Goal: Transaction & Acquisition: Obtain resource

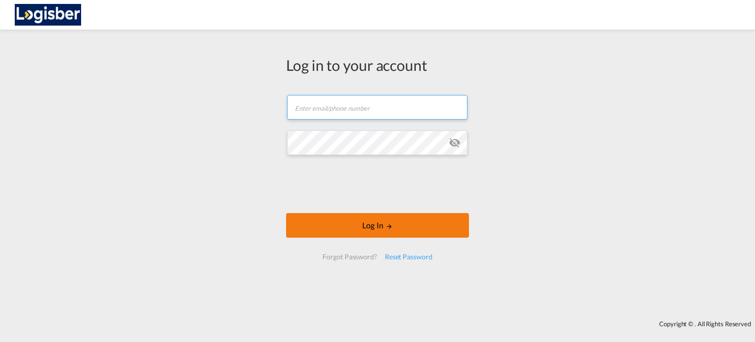
type input "[PERSON_NAME][EMAIL_ADDRESS][DOMAIN_NAME]"
click at [371, 227] on button "Log In" at bounding box center [377, 225] width 183 height 25
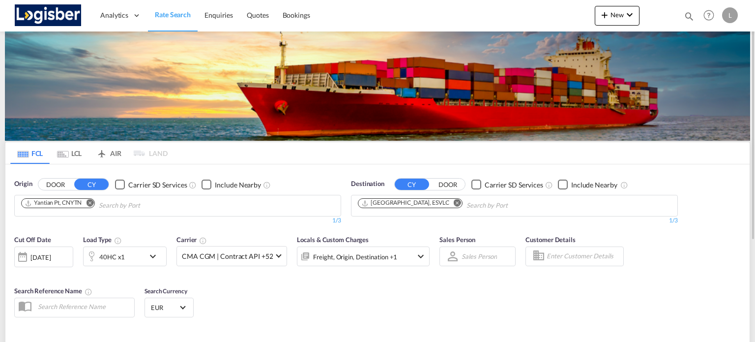
click at [51, 255] on div "[DATE]" at bounding box center [40, 257] width 20 height 9
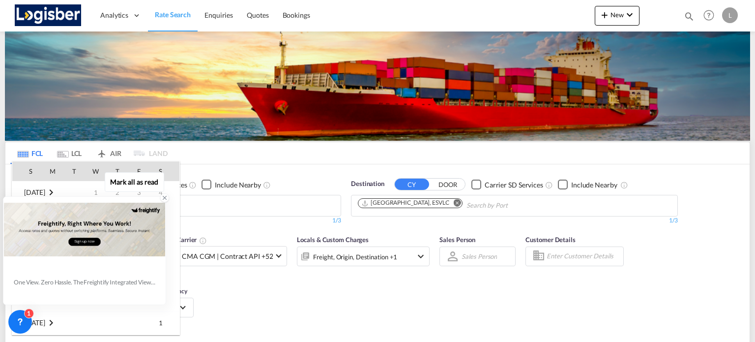
click at [166, 198] on icon at bounding box center [164, 197] width 7 height 7
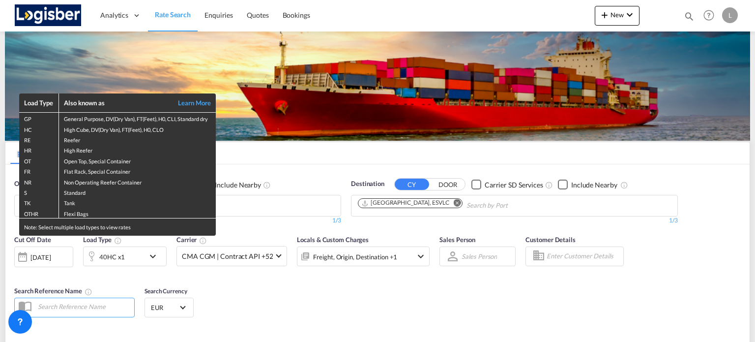
click at [61, 252] on div "Load Type Also known as Learn More GP General Purpose, DV(Dry Van), FT(Feet), H…" at bounding box center [377, 171] width 755 height 342
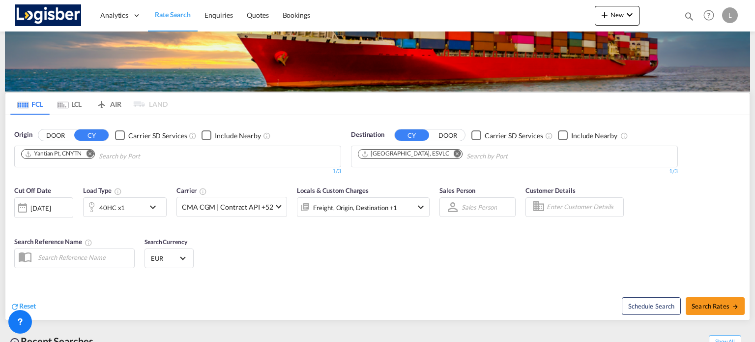
scroll to position [98, 0]
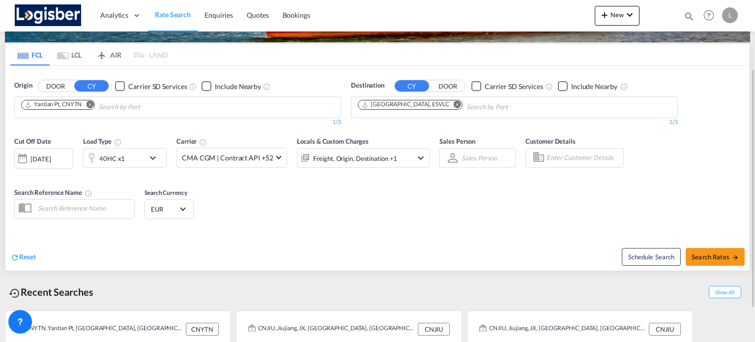
click at [51, 157] on div "[DATE]" at bounding box center [40, 158] width 20 height 9
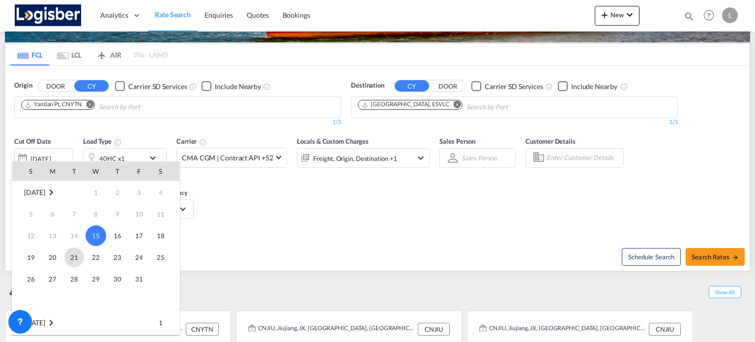
click at [77, 255] on span "21" at bounding box center [74, 257] width 20 height 20
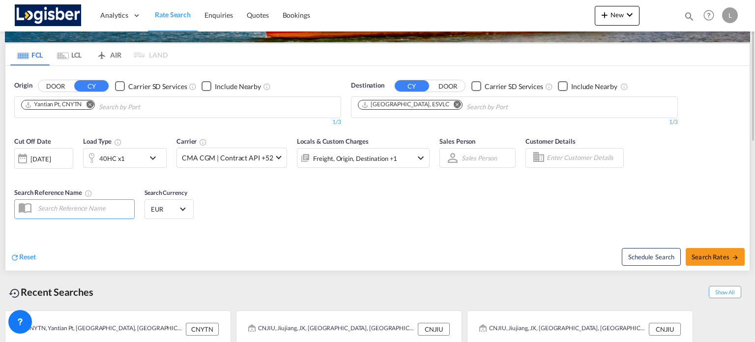
scroll to position [0, 0]
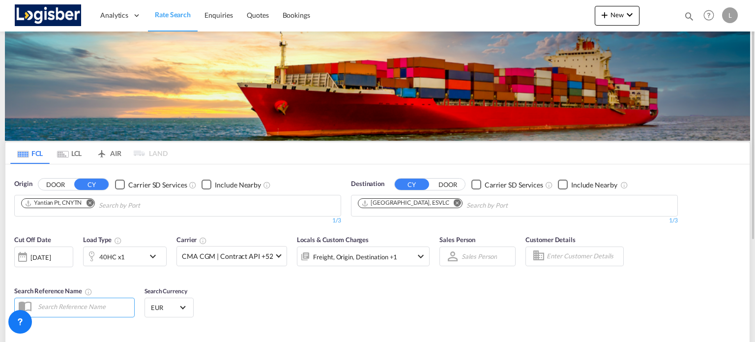
click at [90, 203] on md-icon "Remove" at bounding box center [89, 202] width 7 height 7
click at [89, 206] on input "Chips input." at bounding box center [67, 206] width 93 height 16
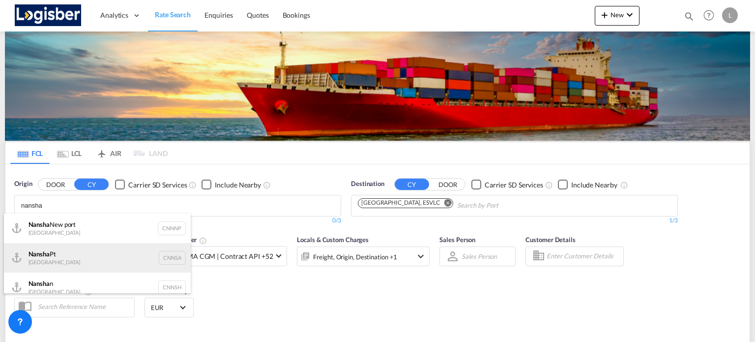
type input "nansha"
click at [87, 261] on div "Nansha Pt China CNNSA" at bounding box center [97, 258] width 187 height 30
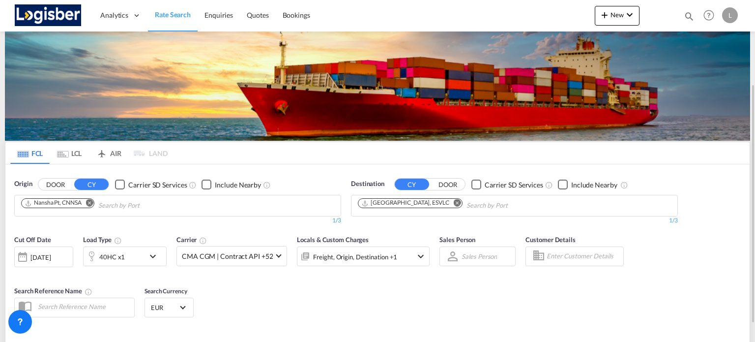
scroll to position [49, 0]
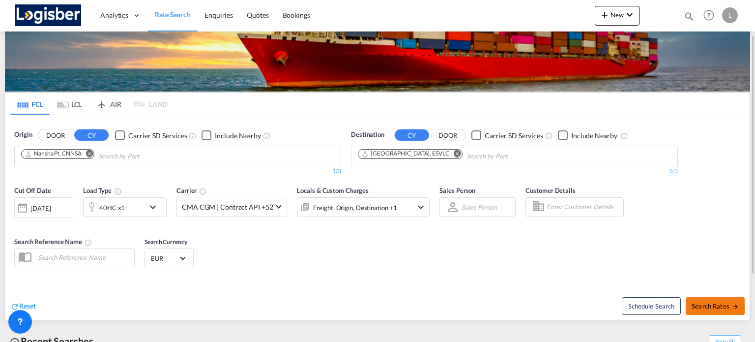
click at [713, 302] on span "Search Rates" at bounding box center [715, 306] width 47 height 8
type input "CNNSA to ESVLC / [DATE]"
